Goal: Task Accomplishment & Management: Use online tool/utility

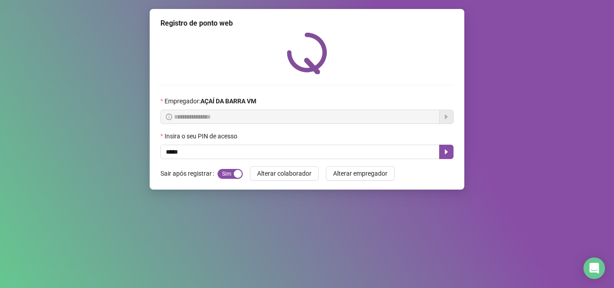
type input "*****"
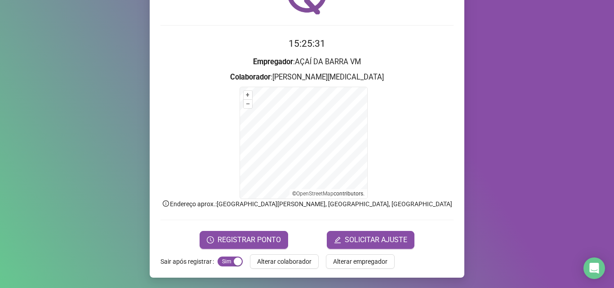
scroll to position [60, 0]
drag, startPoint x: 231, startPoint y: 235, endPoint x: 259, endPoint y: 210, distance: 37.6
click at [234, 228] on form "15:25:32 Empregador : AÇAÍ DA BARRA VM Colaborador : [PERSON_NAME][MEDICAL_DATA…" at bounding box center [306, 142] width 293 height 212
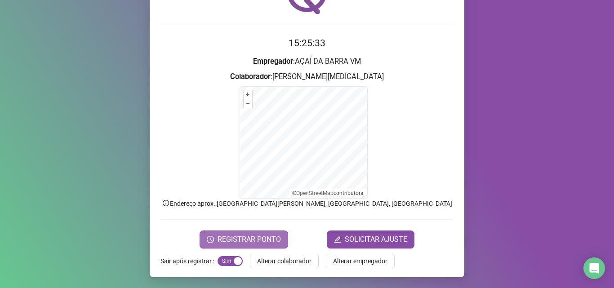
drag, startPoint x: 273, startPoint y: 237, endPoint x: 275, endPoint y: 232, distance: 5.3
click at [274, 233] on button "REGISTRAR PONTO" at bounding box center [244, 240] width 89 height 18
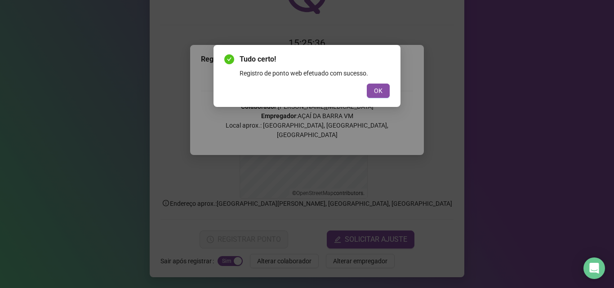
click at [382, 93] on button "OK" at bounding box center [378, 91] width 23 height 14
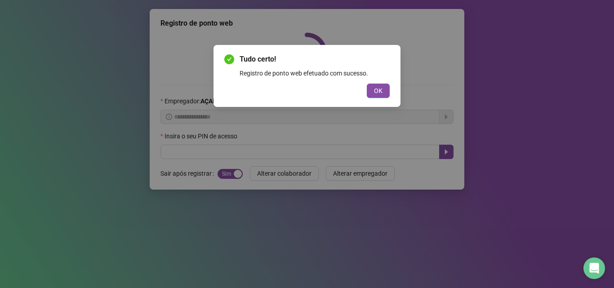
scroll to position [0, 0]
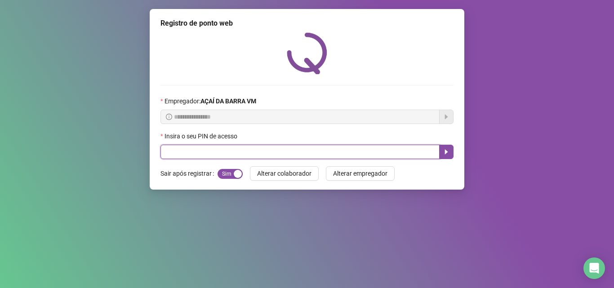
click at [245, 150] on input "text" at bounding box center [299, 152] width 279 height 14
type input "*****"
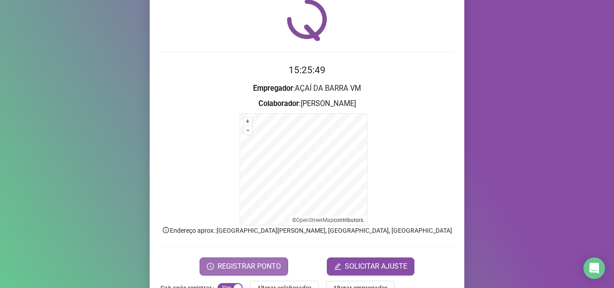
scroll to position [60, 0]
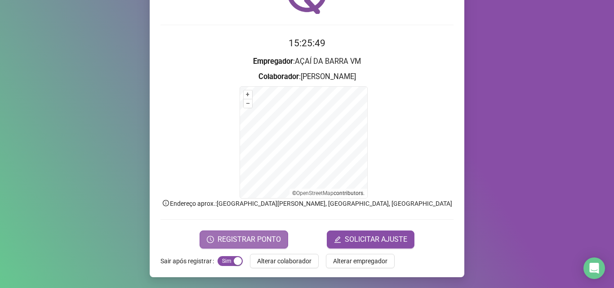
drag, startPoint x: 227, startPoint y: 243, endPoint x: 231, endPoint y: 235, distance: 8.7
click at [229, 239] on span "REGISTRAR PONTO" at bounding box center [249, 239] width 63 height 11
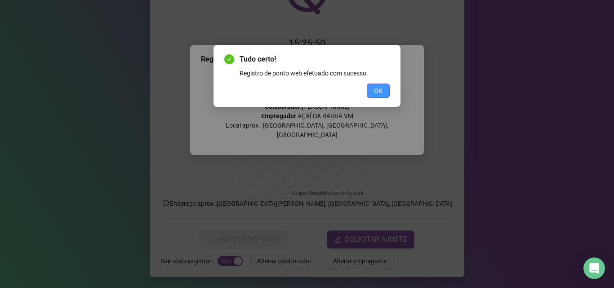
click at [381, 94] on span "OK" at bounding box center [378, 91] width 9 height 10
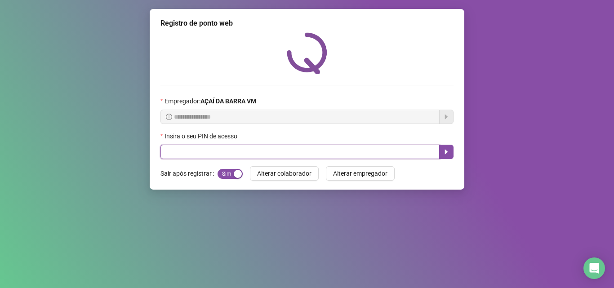
click at [206, 159] on input "text" at bounding box center [299, 152] width 279 height 14
type input "*****"
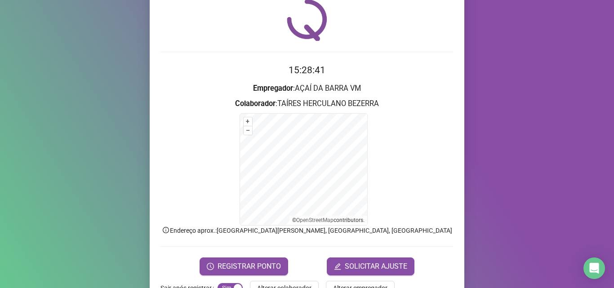
scroll to position [60, 0]
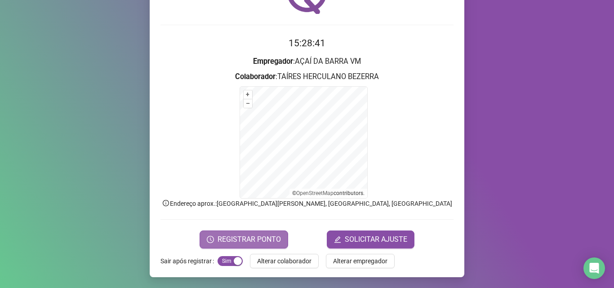
click at [201, 238] on button "REGISTRAR PONTO" at bounding box center [244, 240] width 89 height 18
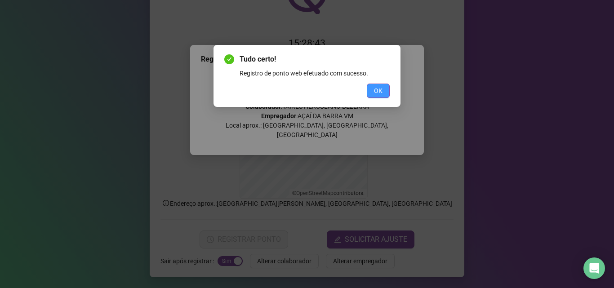
click at [379, 89] on span "OK" at bounding box center [378, 91] width 9 height 10
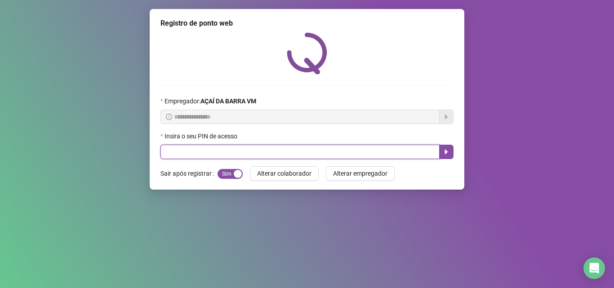
click at [189, 156] on input "text" at bounding box center [299, 152] width 279 height 14
type input "*****"
click at [450, 152] on button "button" at bounding box center [446, 152] width 14 height 14
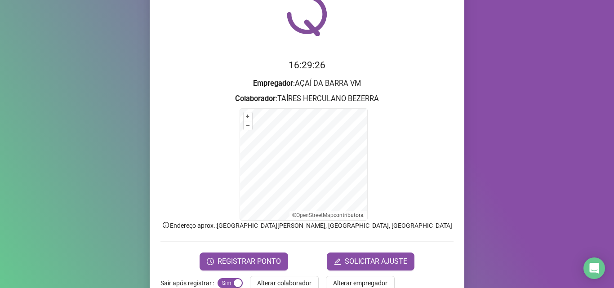
scroll to position [60, 0]
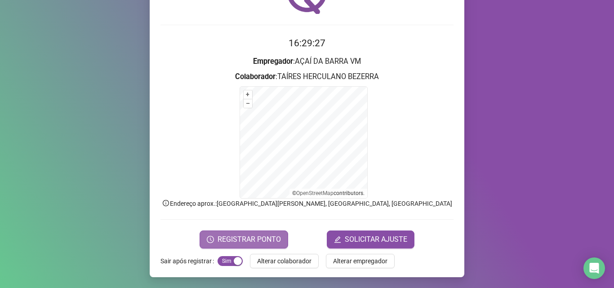
click at [272, 240] on span "REGISTRAR PONTO" at bounding box center [249, 239] width 63 height 11
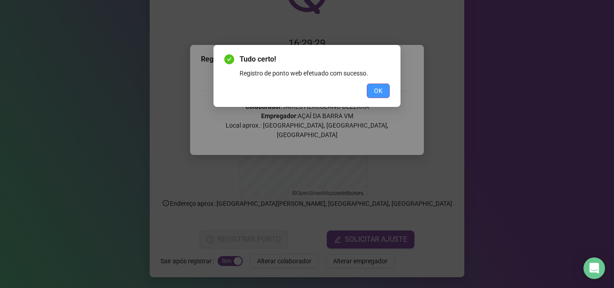
click at [380, 89] on span "OK" at bounding box center [378, 91] width 9 height 10
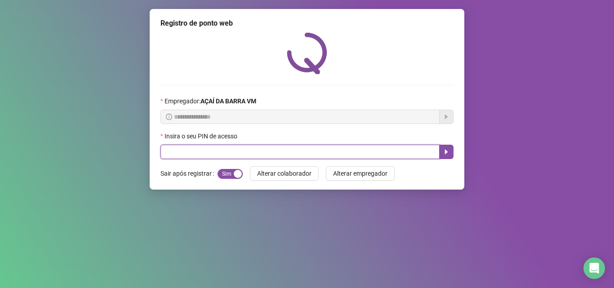
click at [232, 152] on input "text" at bounding box center [299, 152] width 279 height 14
type input "*****"
click at [448, 152] on icon "caret-right" at bounding box center [446, 151] width 7 height 7
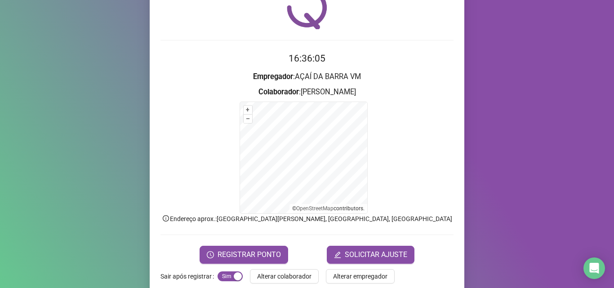
scroll to position [60, 0]
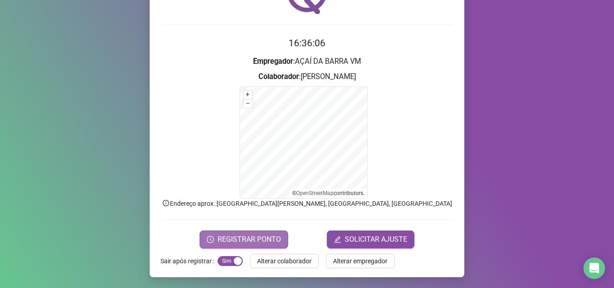
click at [256, 241] on span "REGISTRAR PONTO" at bounding box center [249, 239] width 63 height 11
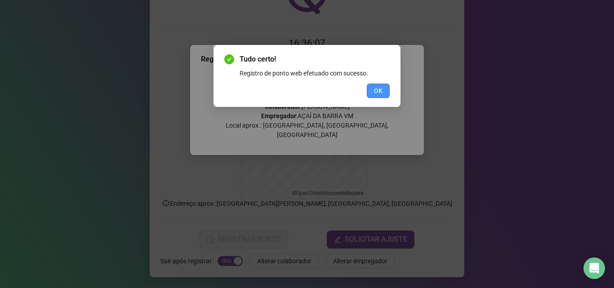
click at [379, 89] on span "OK" at bounding box center [378, 91] width 9 height 10
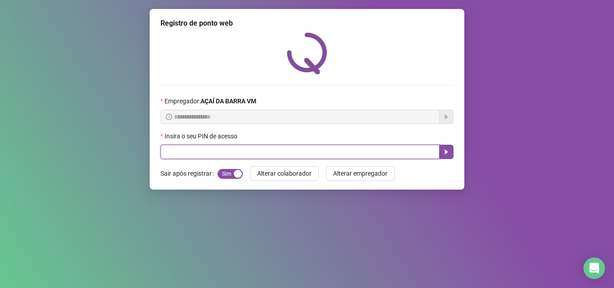
click at [322, 152] on input "text" at bounding box center [299, 152] width 279 height 14
type input "*****"
click at [444, 152] on icon "caret-right" at bounding box center [446, 151] width 7 height 7
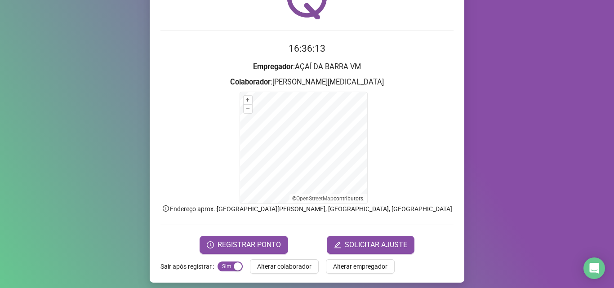
scroll to position [60, 0]
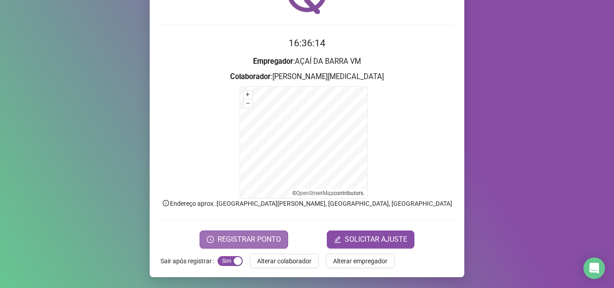
click at [273, 239] on span "REGISTRAR PONTO" at bounding box center [249, 239] width 63 height 11
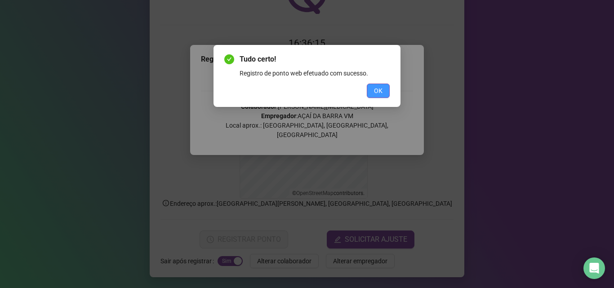
click at [370, 87] on button "OK" at bounding box center [378, 91] width 23 height 14
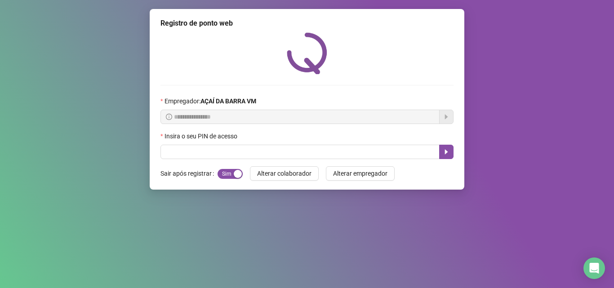
scroll to position [0, 0]
